Goal: Use online tool/utility: Utilize a website feature to perform a specific function

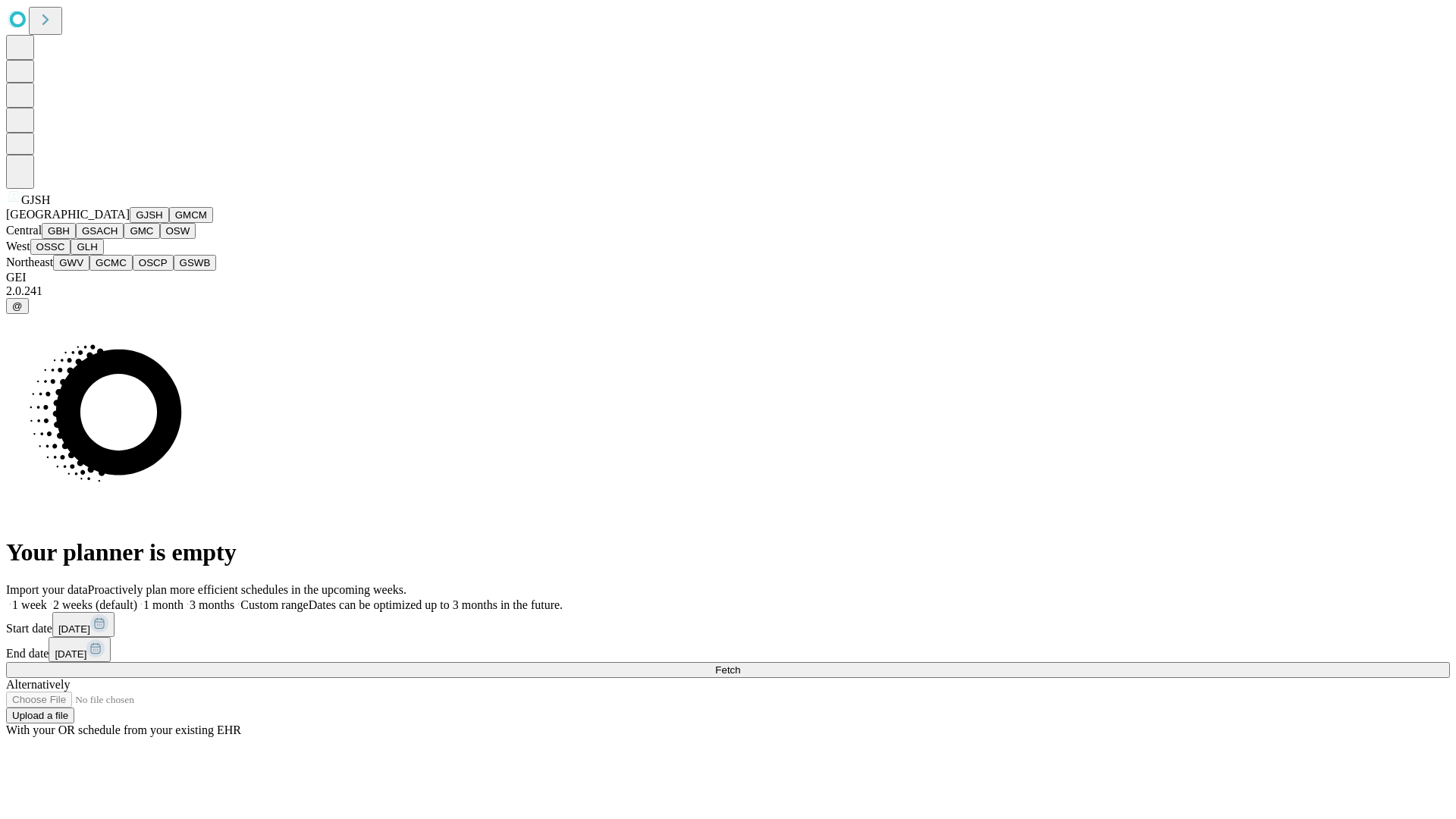
click at [130, 223] on button "GJSH" at bounding box center [149, 215] width 40 height 16
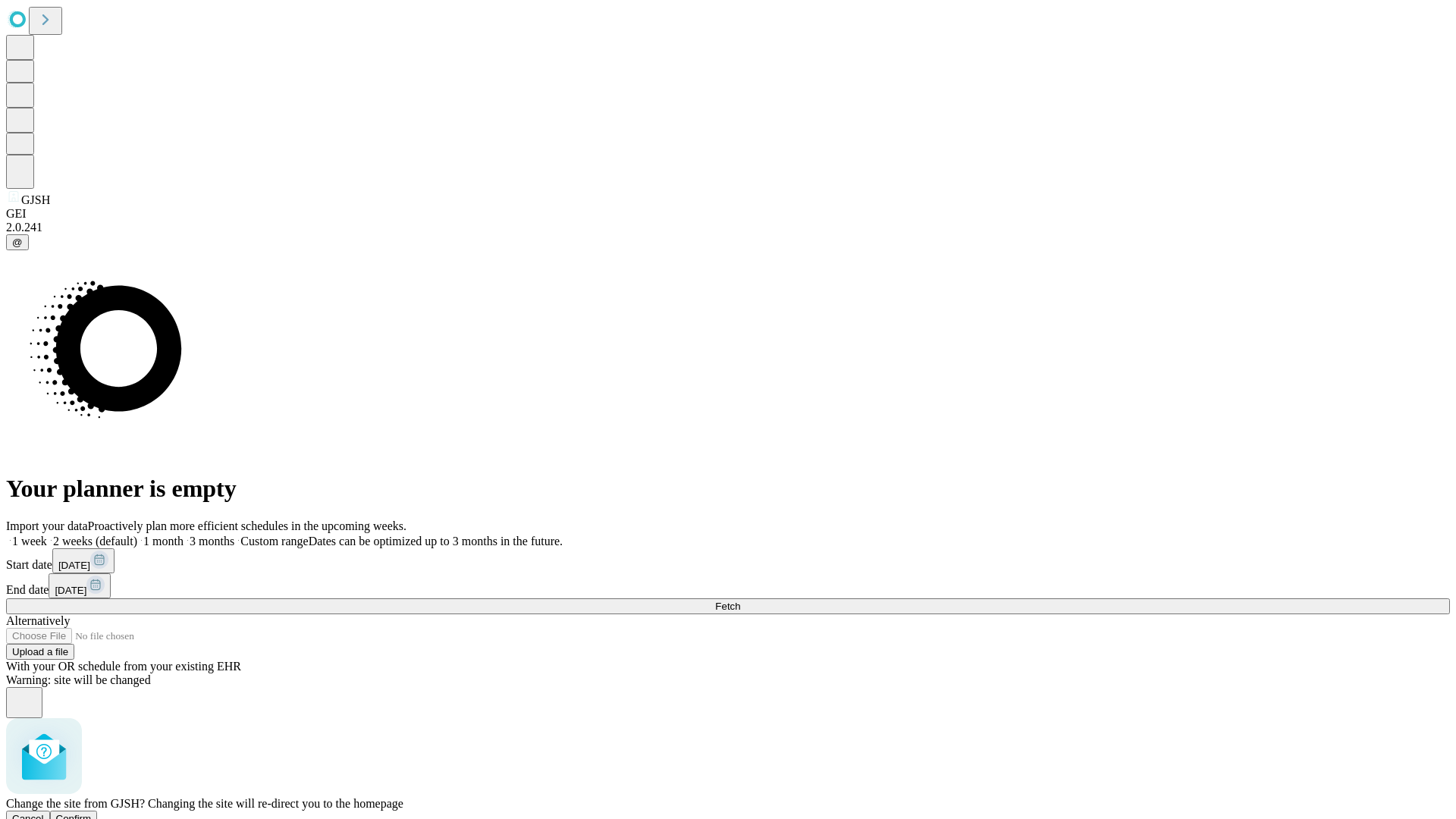
click at [92, 813] on span "Confirm" at bounding box center [74, 819] width 36 height 12
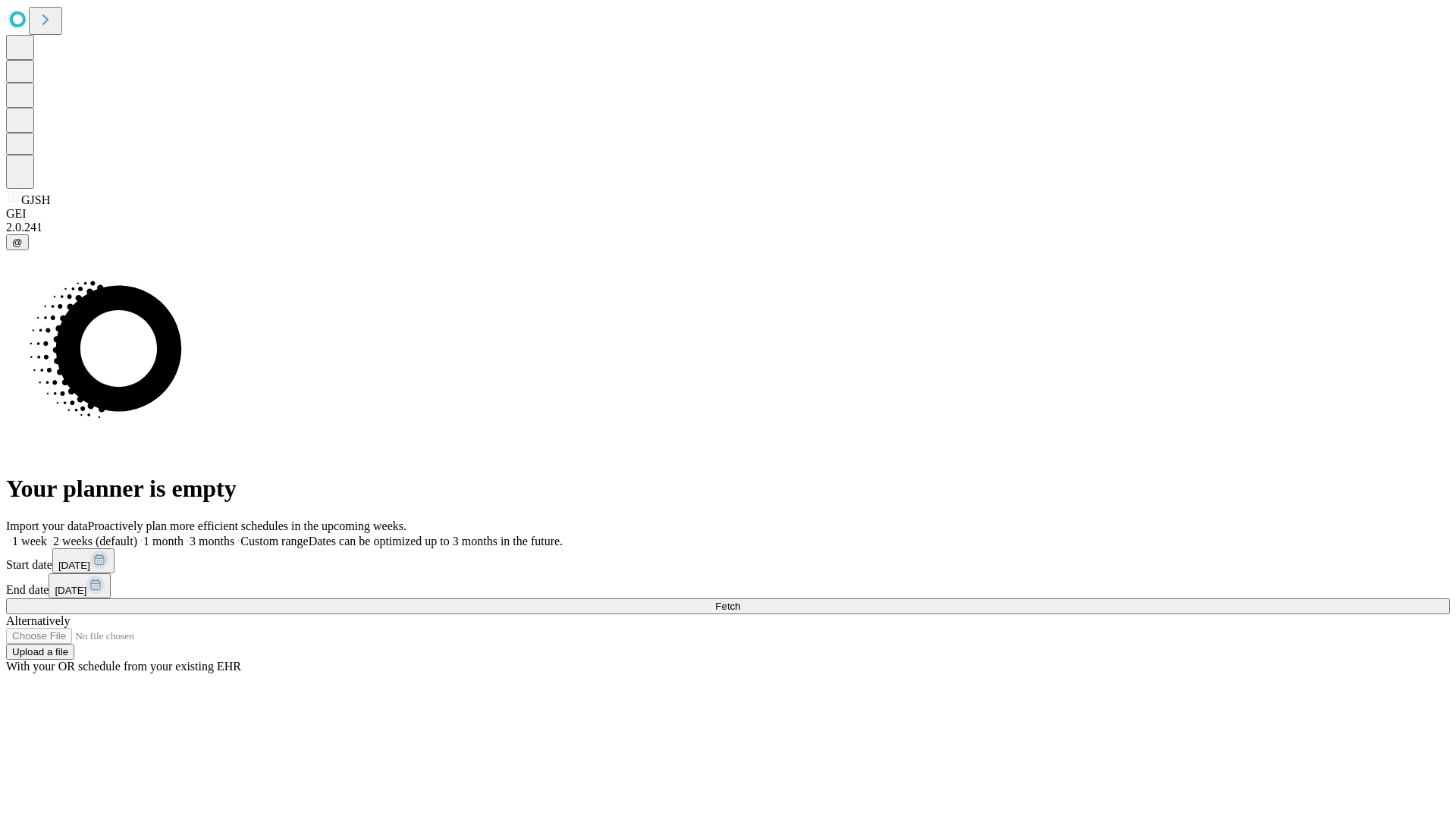
click at [183, 535] on label "1 month" at bounding box center [161, 541] width 46 height 13
click at [740, 601] on span "Fetch" at bounding box center [728, 607] width 25 height 12
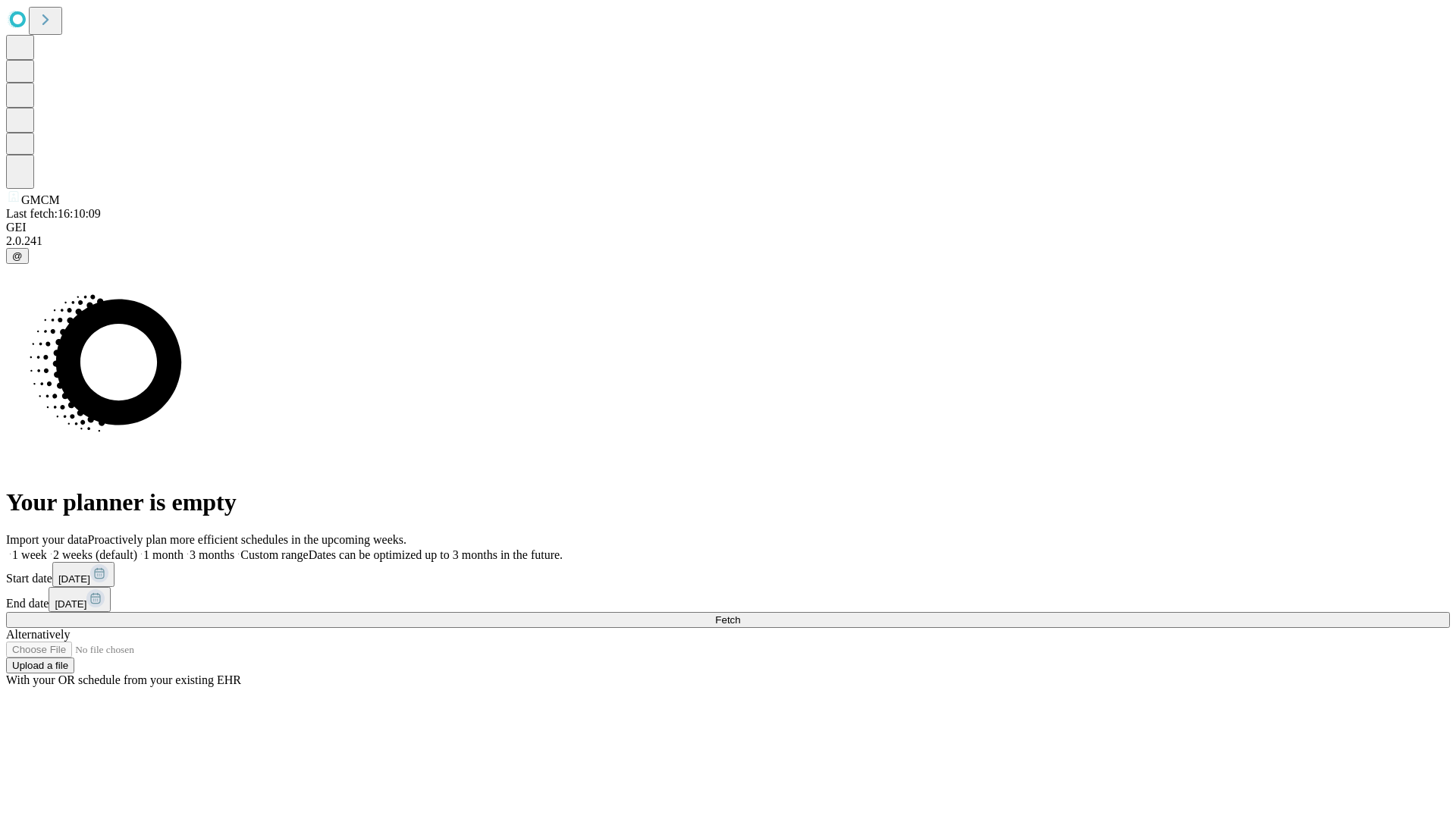
click at [183, 549] on label "1 month" at bounding box center [161, 554] width 46 height 13
click at [740, 614] on span "Fetch" at bounding box center [728, 620] width 25 height 12
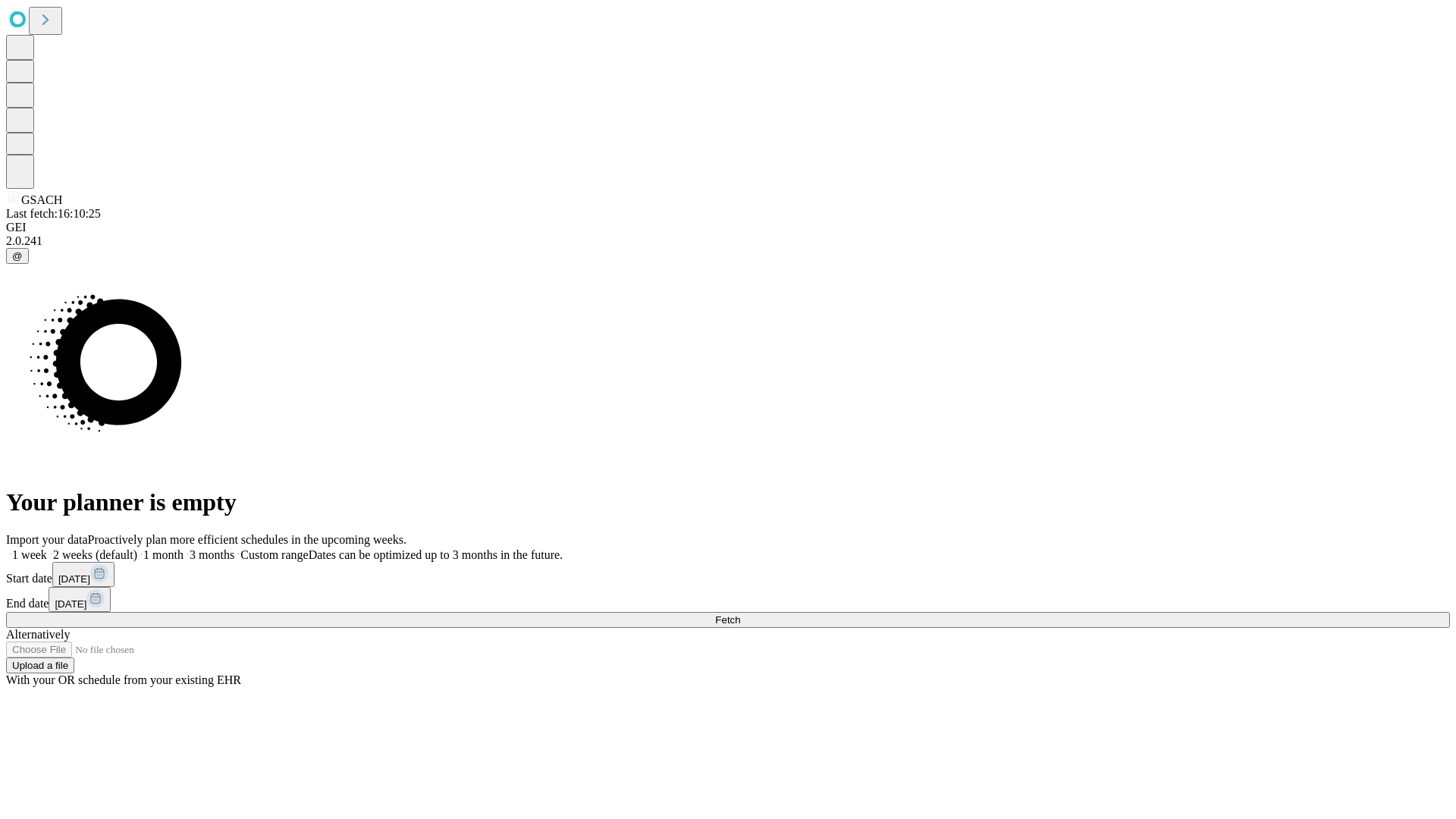
click at [183, 549] on label "1 month" at bounding box center [161, 554] width 46 height 13
click at [740, 614] on span "Fetch" at bounding box center [728, 620] width 25 height 12
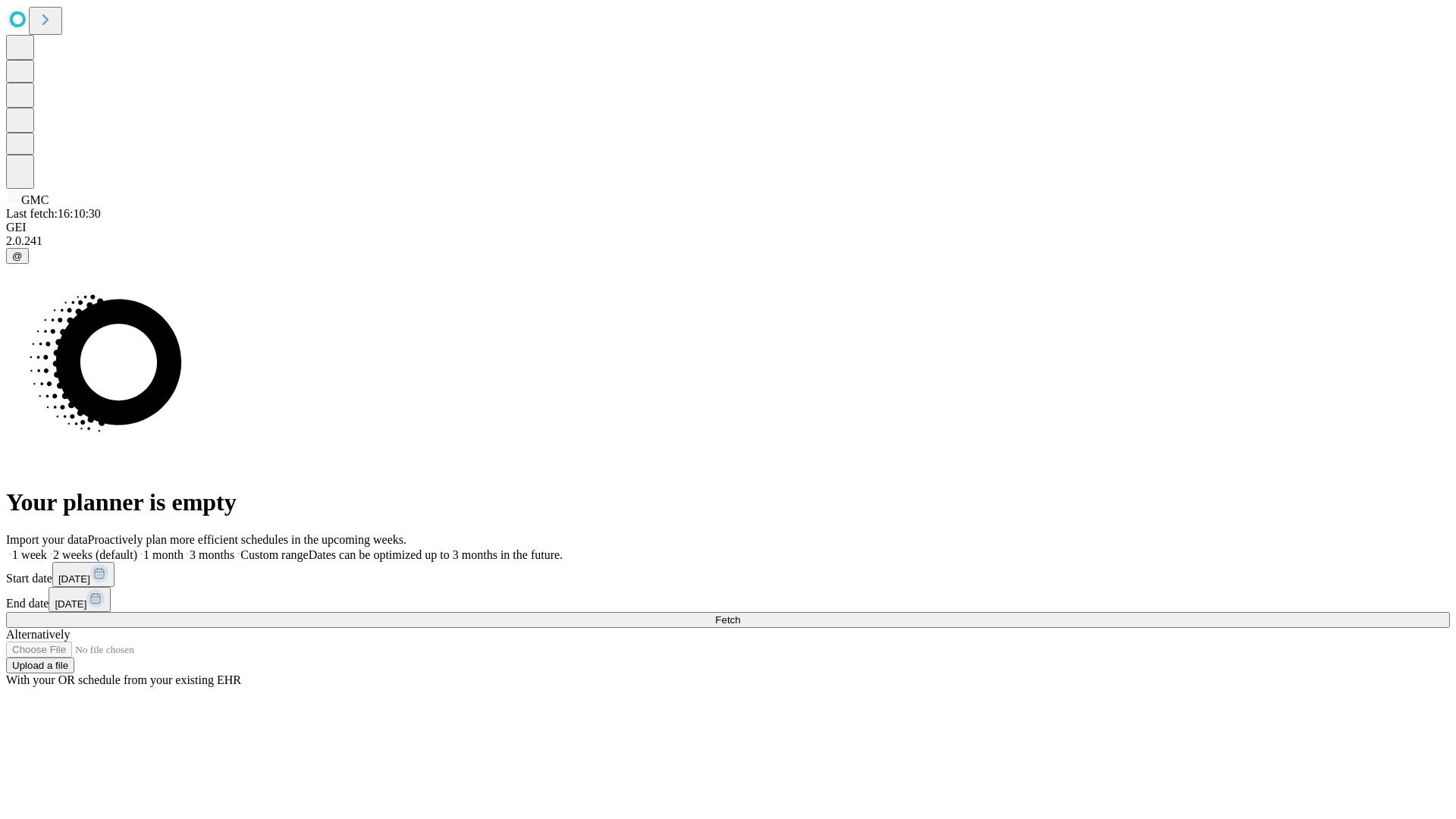
click at [183, 549] on label "1 month" at bounding box center [161, 554] width 46 height 13
click at [740, 614] on span "Fetch" at bounding box center [728, 620] width 25 height 12
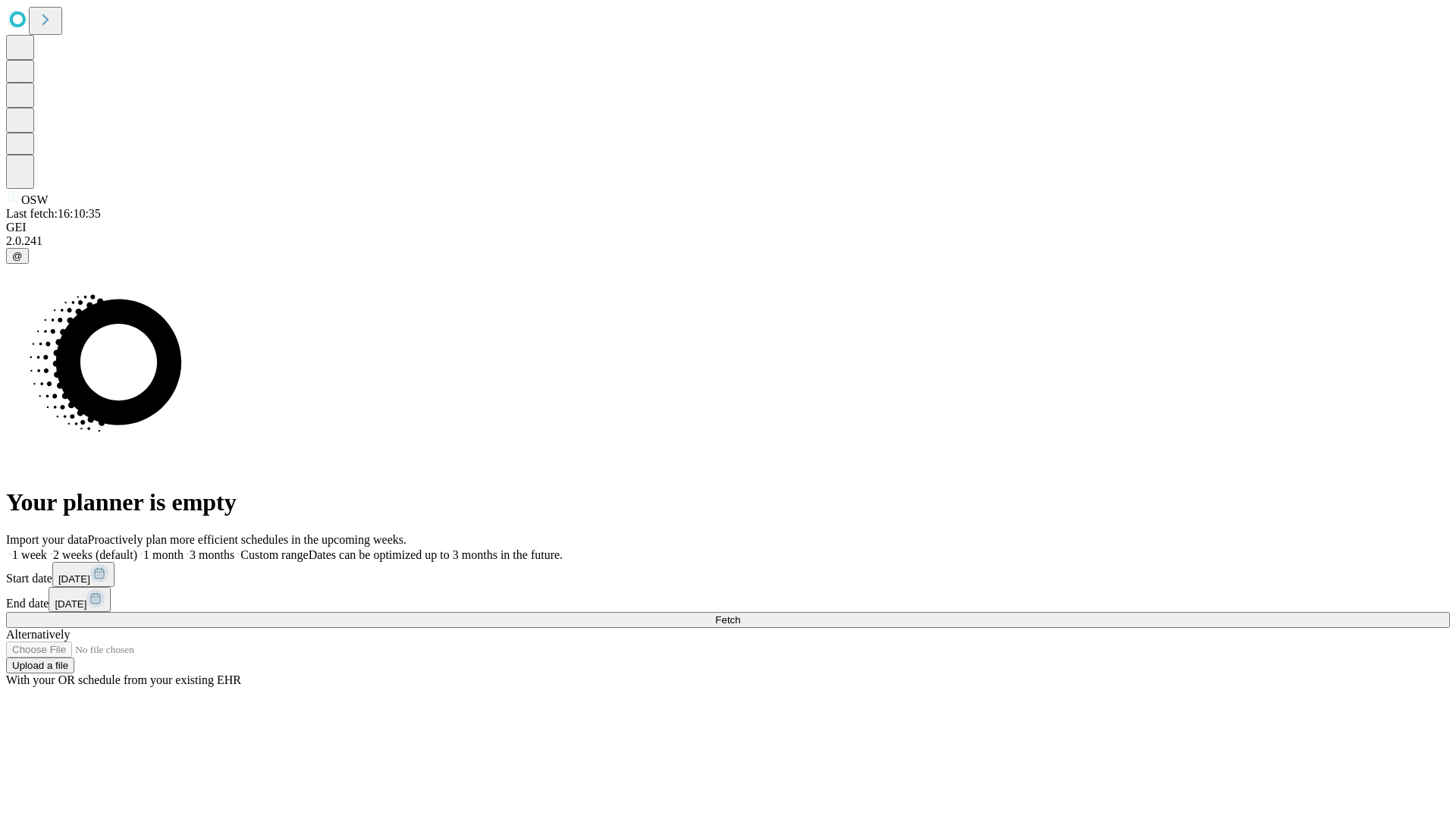
click at [183, 549] on label "1 month" at bounding box center [161, 554] width 46 height 13
click at [740, 614] on span "Fetch" at bounding box center [728, 620] width 25 height 12
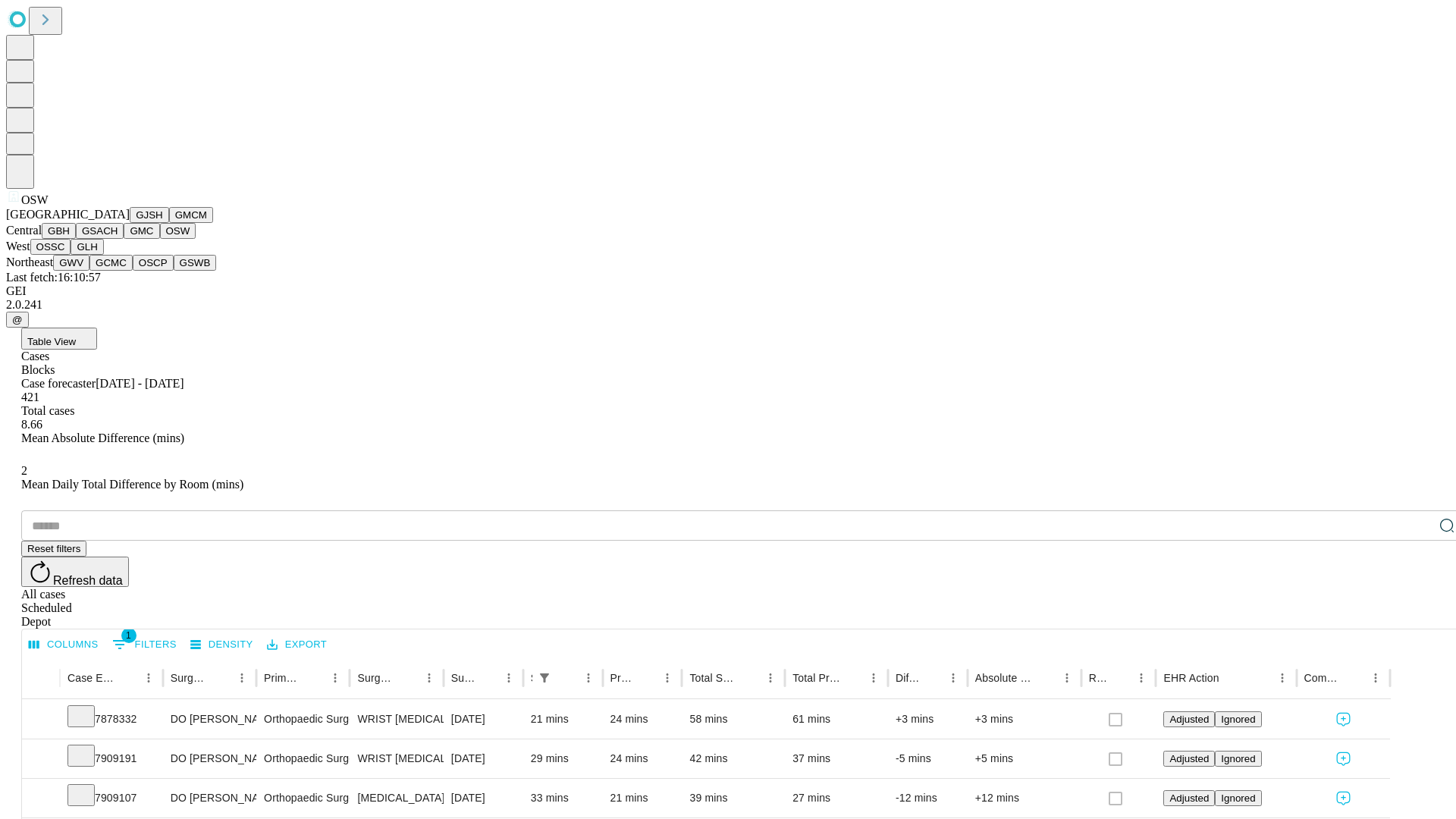
click at [72, 255] on button "OSSC" at bounding box center [50, 247] width 41 height 16
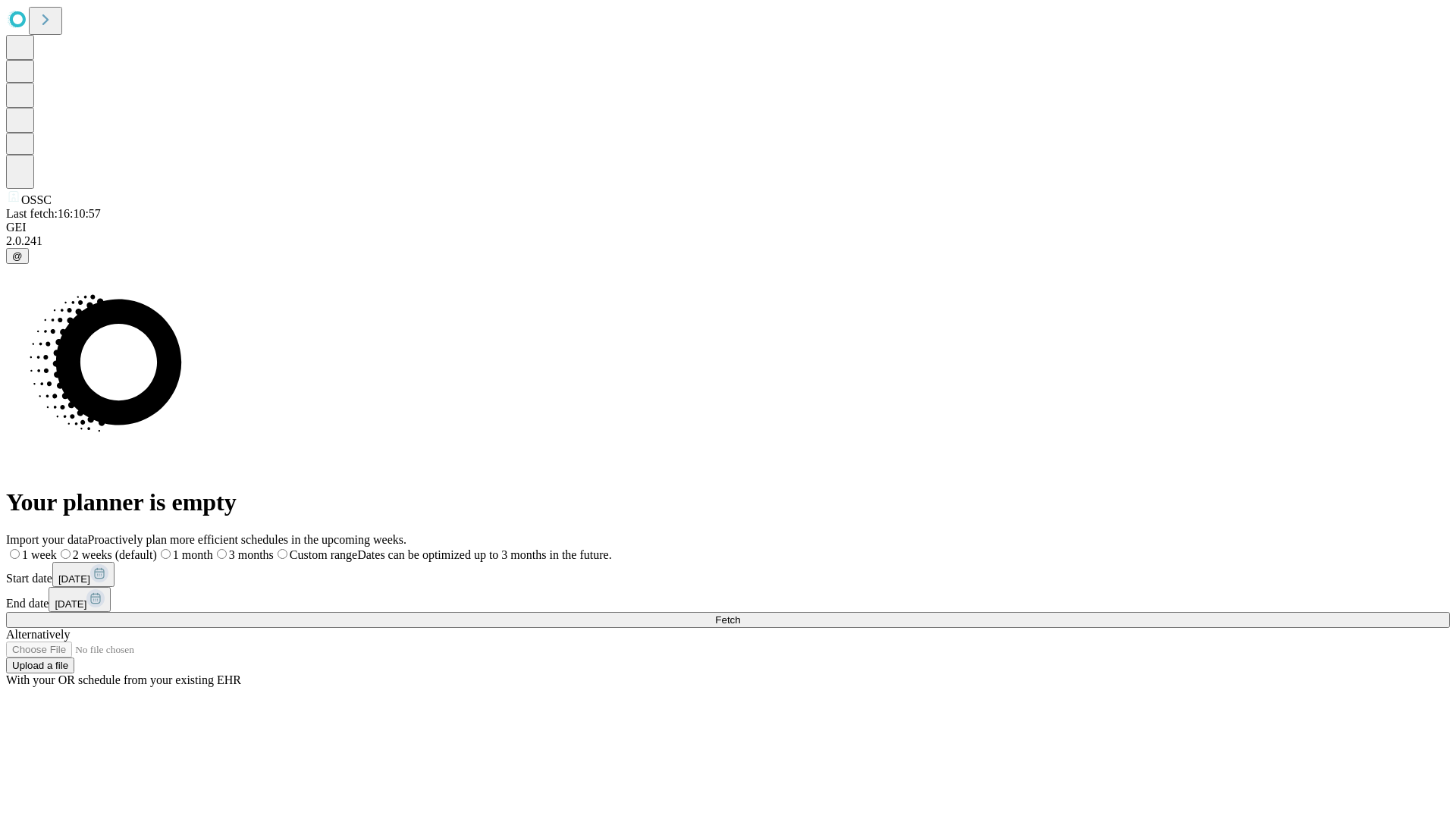
click at [213, 549] on label "1 month" at bounding box center [185, 554] width 56 height 13
click at [740, 614] on span "Fetch" at bounding box center [728, 620] width 25 height 12
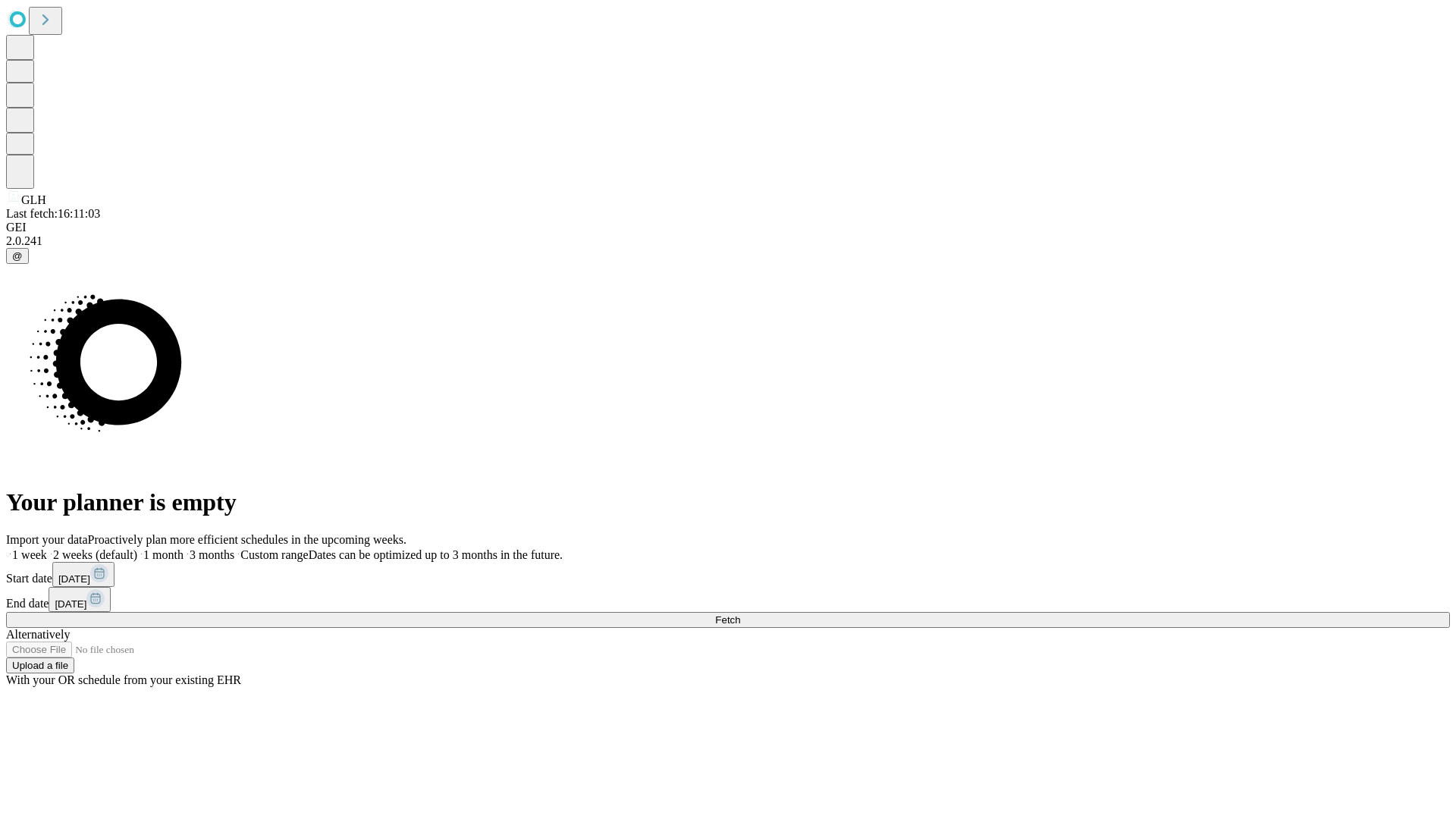
click at [183, 549] on label "1 month" at bounding box center [161, 554] width 46 height 13
click at [740, 614] on span "Fetch" at bounding box center [728, 620] width 25 height 12
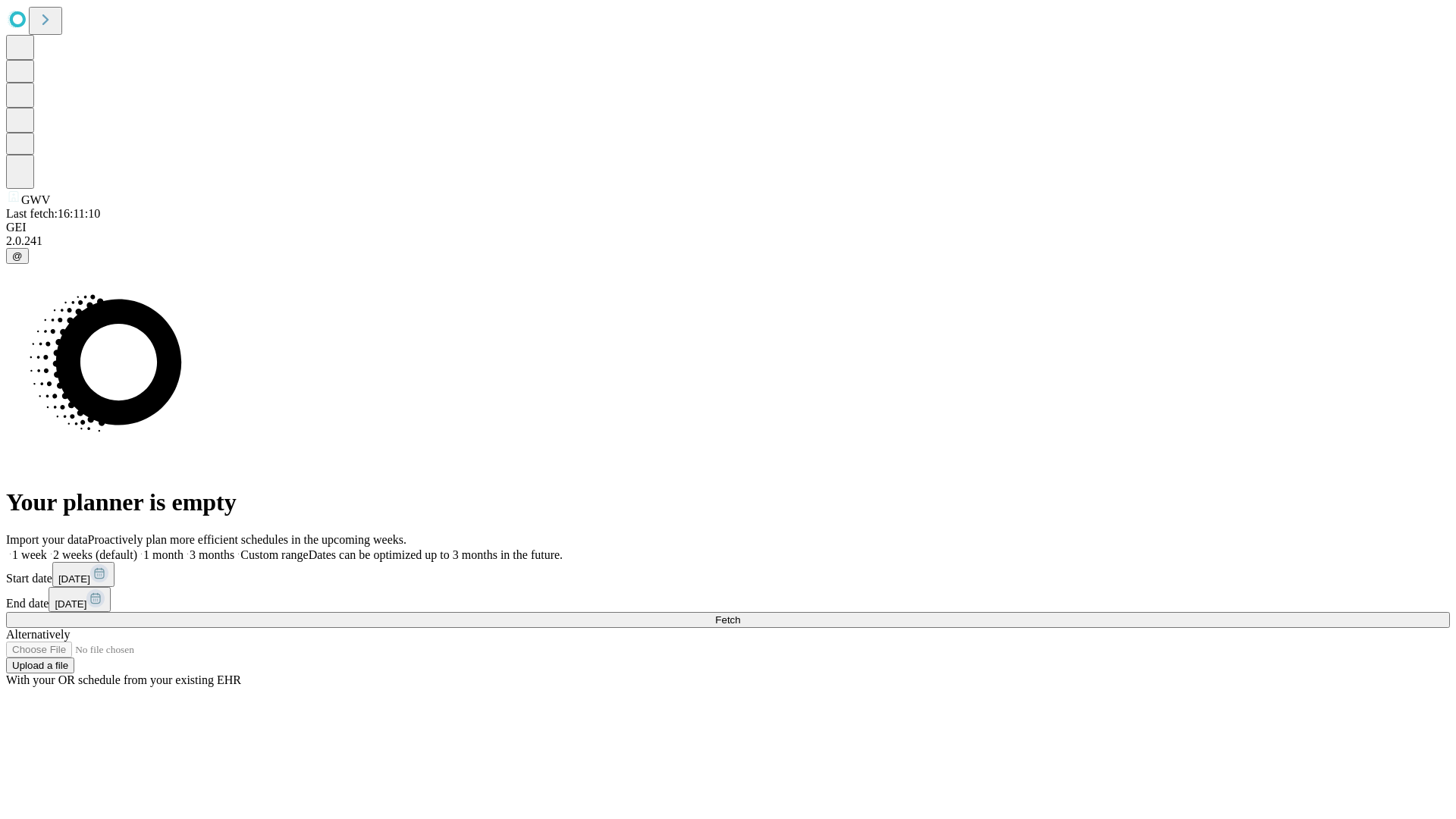
click at [183, 549] on label "1 month" at bounding box center [161, 554] width 46 height 13
click at [740, 614] on span "Fetch" at bounding box center [728, 620] width 25 height 12
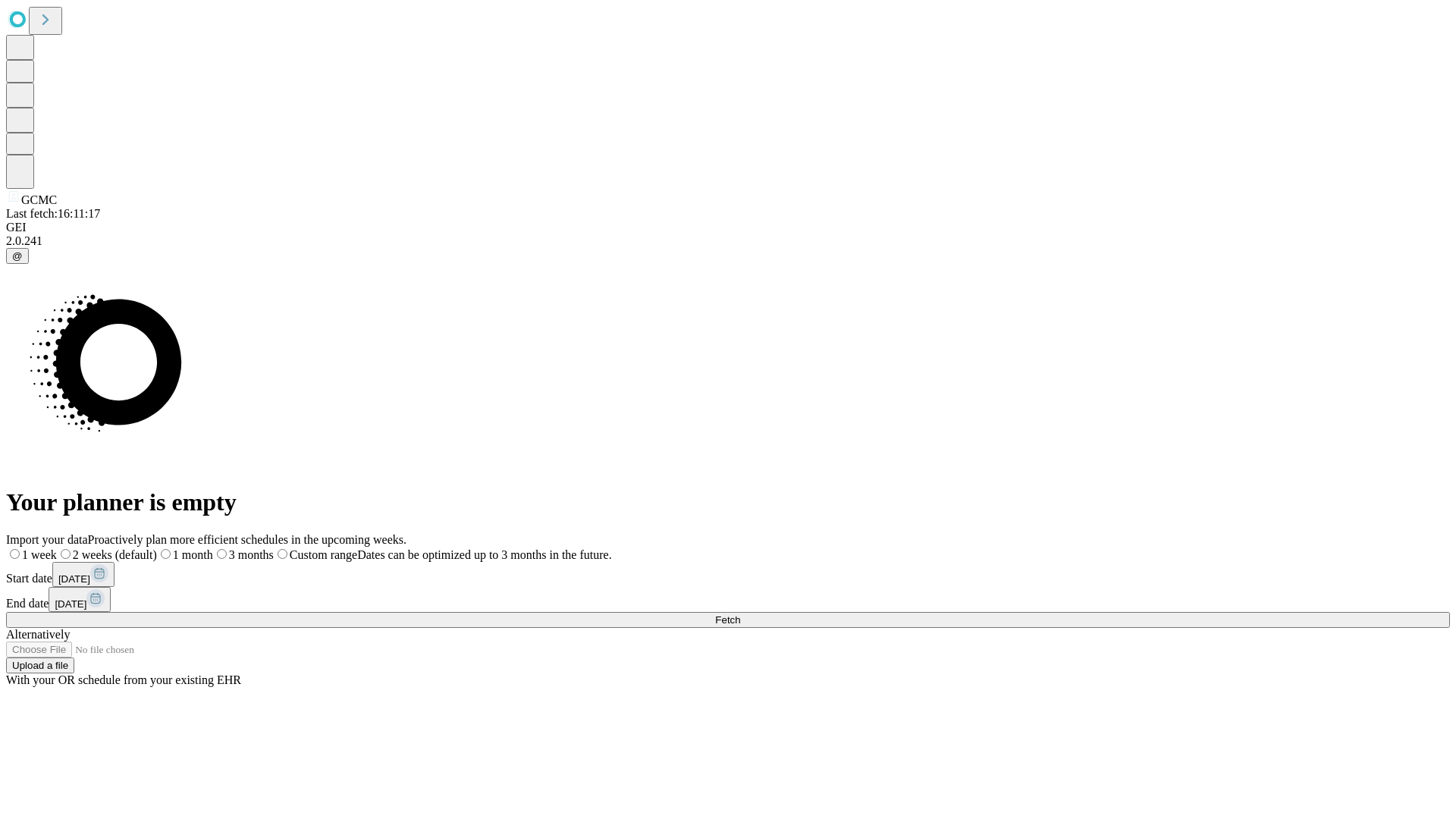
click at [213, 549] on label "1 month" at bounding box center [185, 554] width 56 height 13
click at [740, 614] on span "Fetch" at bounding box center [728, 620] width 25 height 12
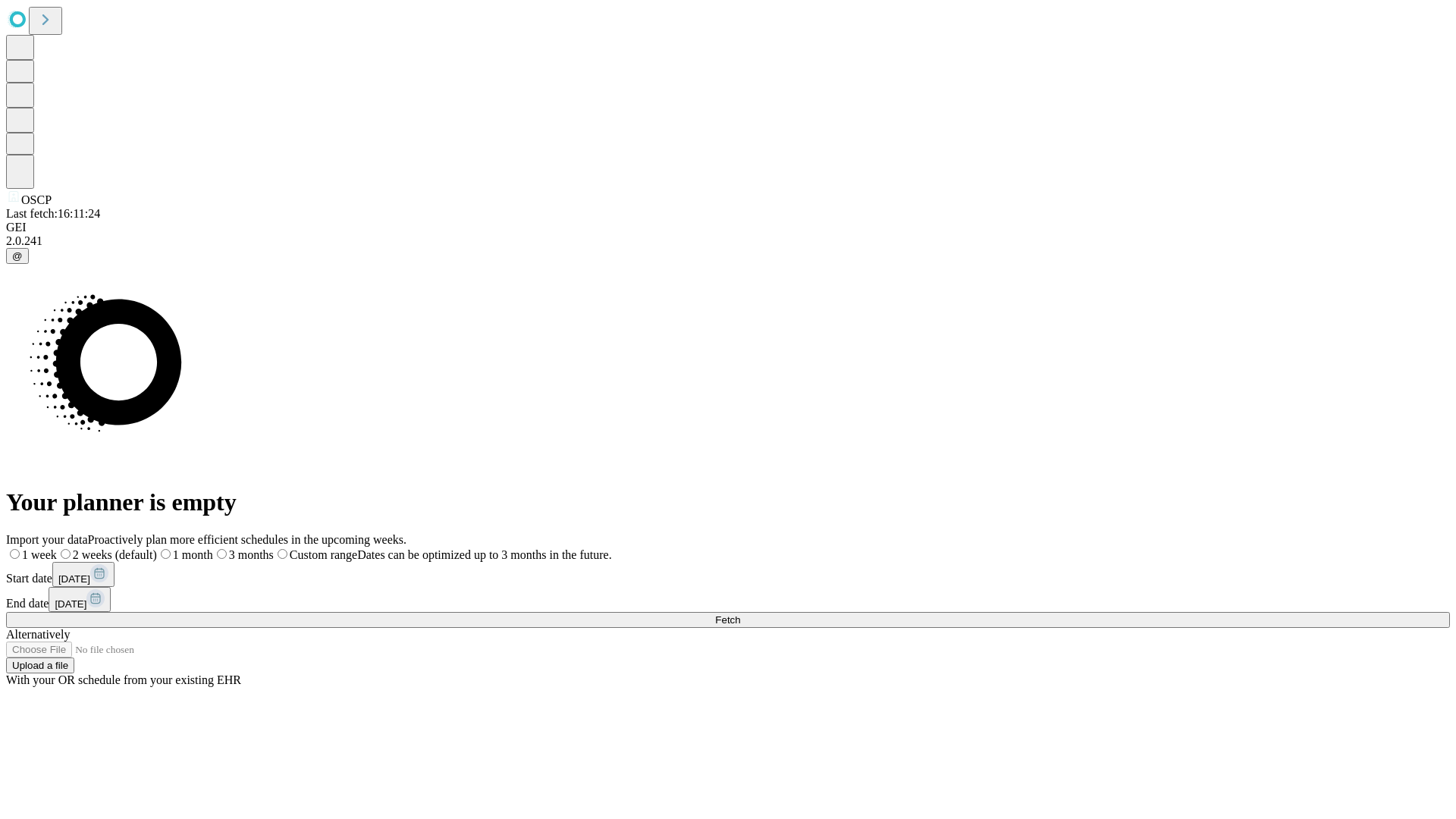
click at [213, 549] on label "1 month" at bounding box center [185, 554] width 56 height 13
click at [740, 614] on span "Fetch" at bounding box center [728, 620] width 25 height 12
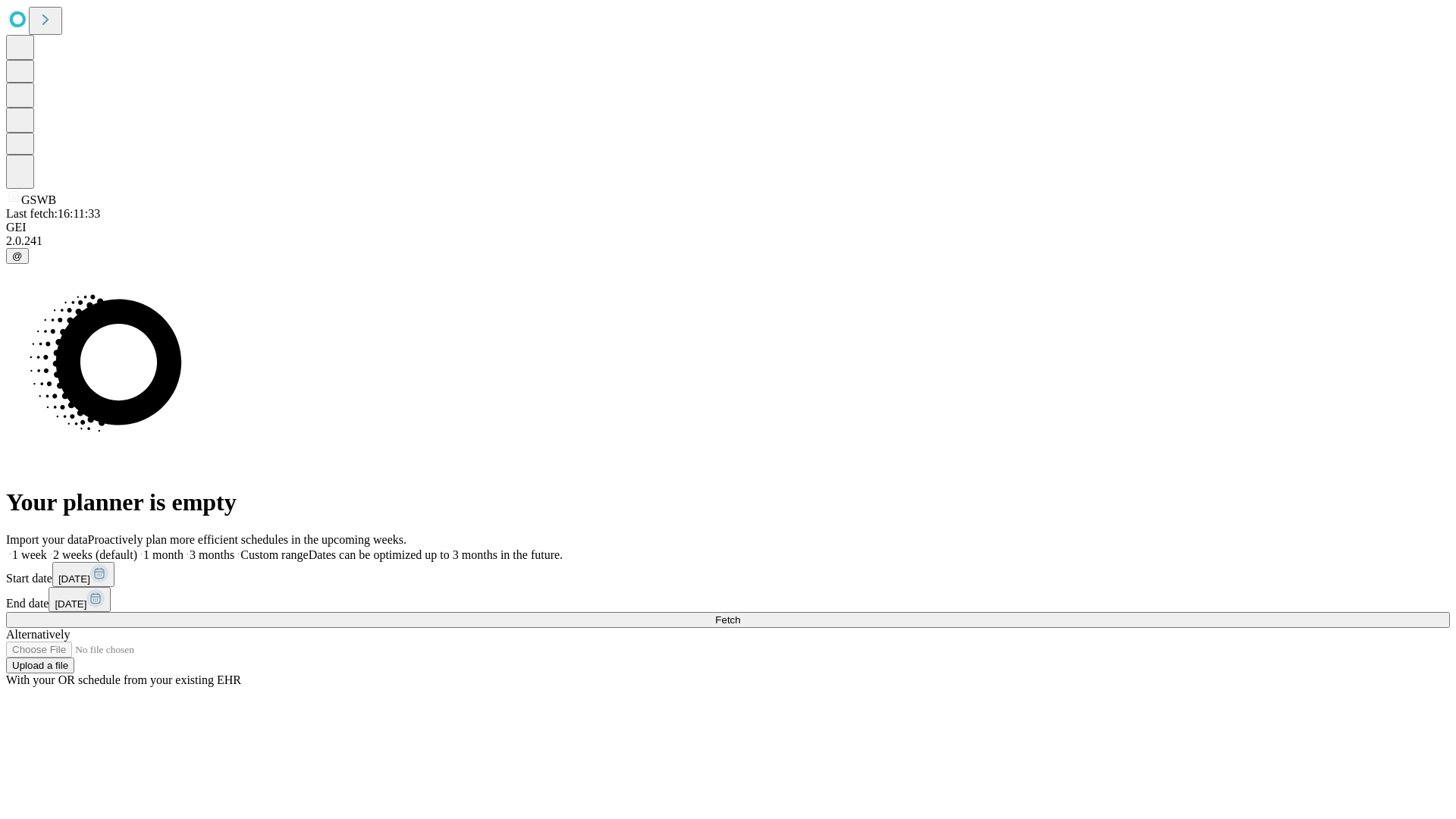
click at [183, 549] on label "1 month" at bounding box center [161, 554] width 46 height 13
click at [740, 614] on span "Fetch" at bounding box center [728, 620] width 25 height 12
